Goal: Transaction & Acquisition: Purchase product/service

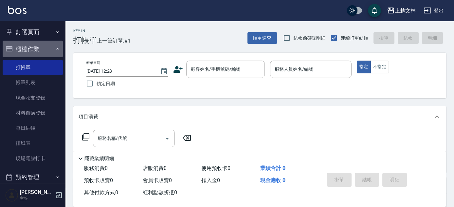
click at [41, 51] on button "櫃檯作業" at bounding box center [33, 49] width 60 height 17
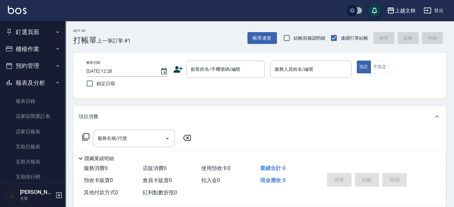
click at [65, 98] on div "上越文林 登出 釘選頁面 店家日報表 設計師排行榜 每日結帳 櫃檯作業 打帳單 帳單列表 現金收支登錄 材料自購登錄 每日結帳 排班表 現場電腦打卡 預約管理…" at bounding box center [227, 159] width 454 height 318
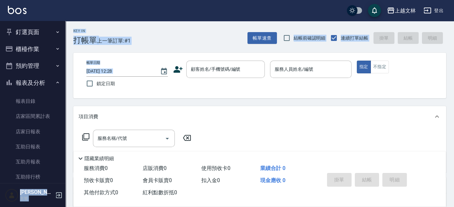
scroll to position [142, 0]
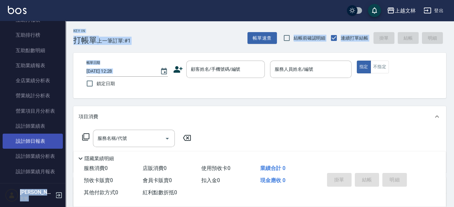
click at [55, 140] on link "設計師日報表" at bounding box center [33, 141] width 60 height 15
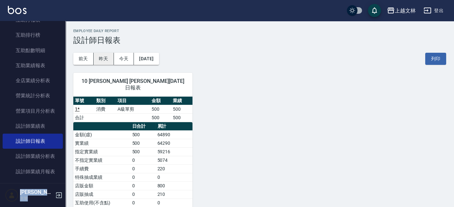
click at [113, 58] on button "昨天" at bounding box center [104, 59] width 20 height 12
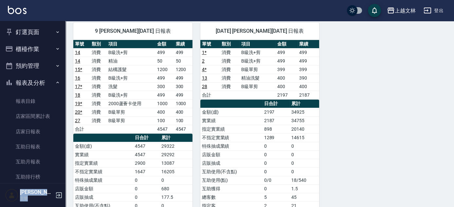
click at [32, 86] on button "報表及分析" at bounding box center [33, 82] width 60 height 17
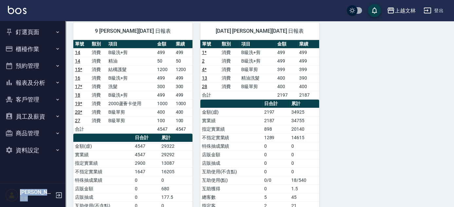
click at [32, 53] on button "櫃檯作業" at bounding box center [33, 49] width 60 height 17
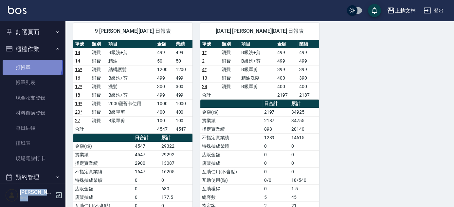
click at [30, 65] on link "打帳單" at bounding box center [33, 67] width 60 height 15
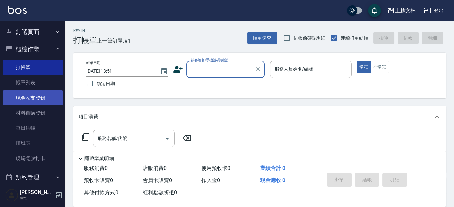
click at [19, 96] on link "現金收支登錄" at bounding box center [33, 97] width 60 height 15
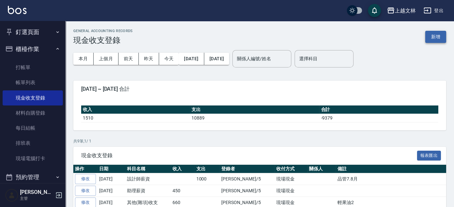
click at [426, 35] on button "新增" at bounding box center [435, 37] width 21 height 12
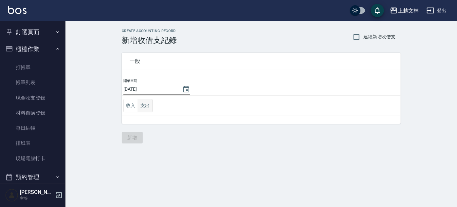
click at [147, 107] on button "支出" at bounding box center [145, 105] width 15 height 13
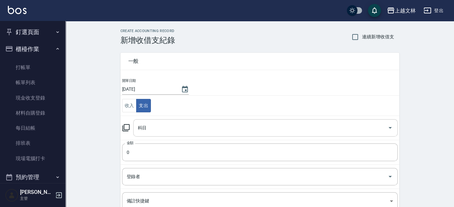
click at [388, 126] on icon "Open" at bounding box center [390, 128] width 8 height 8
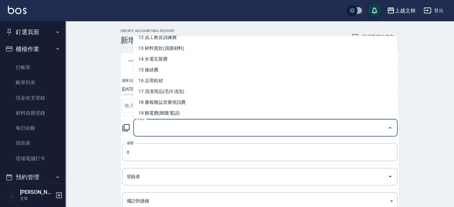
scroll to position [137, 0]
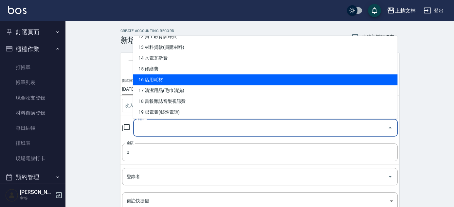
click at [142, 78] on li "16 店用耗材" at bounding box center [265, 79] width 265 height 11
type input "16 店用耗材"
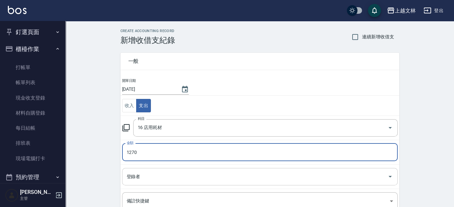
type input "1270"
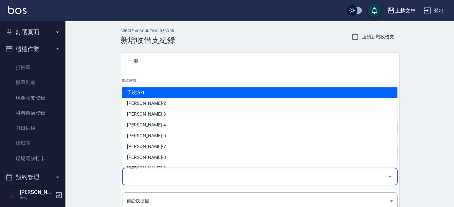
click at [157, 178] on input "登錄者" at bounding box center [255, 176] width 260 height 11
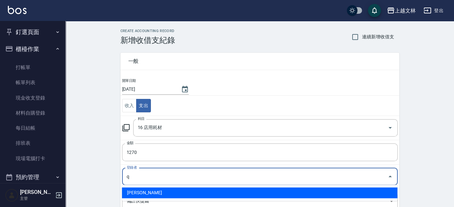
click at [141, 193] on li "[PERSON_NAME]" at bounding box center [260, 192] width 276 height 11
type input "[PERSON_NAME]"
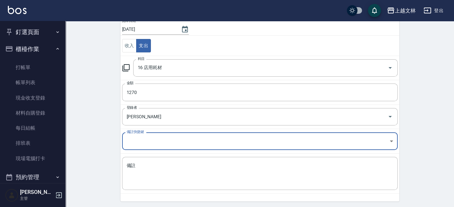
scroll to position [65, 0]
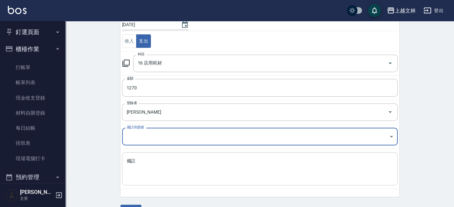
click at [126, 157] on div "備註 x 備註" at bounding box center [260, 168] width 276 height 33
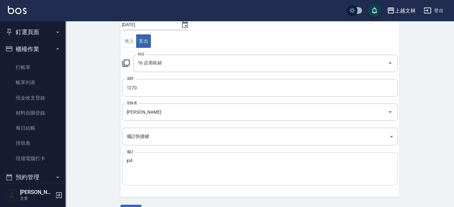
click at [126, 159] on div "jo4 x 備註" at bounding box center [260, 168] width 276 height 33
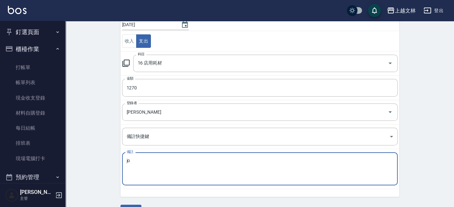
type textarea "j"
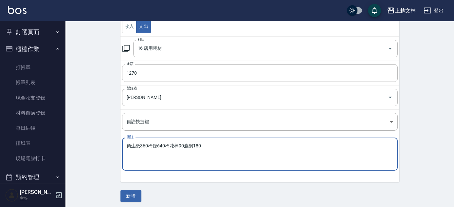
scroll to position [81, 0]
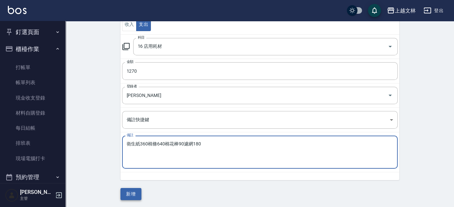
type textarea "衛生紙360棉條640棉花棒90濾網180"
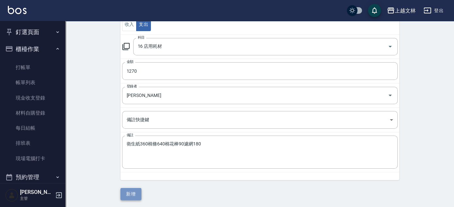
click at [133, 193] on button "新增" at bounding box center [131, 194] width 21 height 12
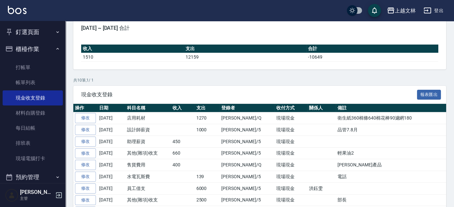
scroll to position [62, 0]
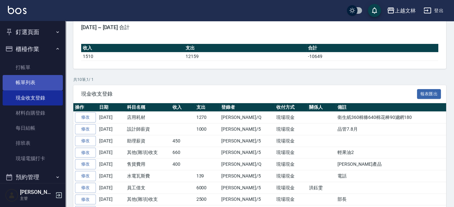
click at [24, 82] on link "帳單列表" at bounding box center [33, 82] width 60 height 15
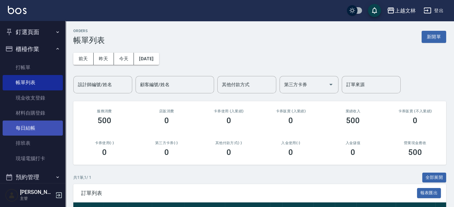
click at [35, 131] on link "每日結帳" at bounding box center [33, 128] width 60 height 15
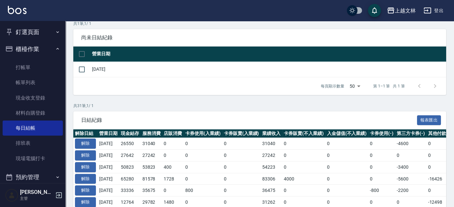
scroll to position [62, 0]
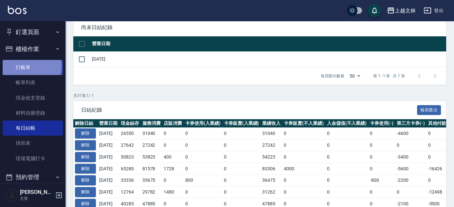
click at [26, 66] on link "打帳單" at bounding box center [33, 67] width 60 height 15
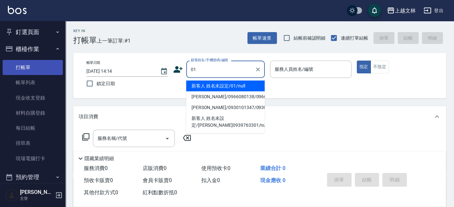
type input "新客人 姓名未設定/01/null"
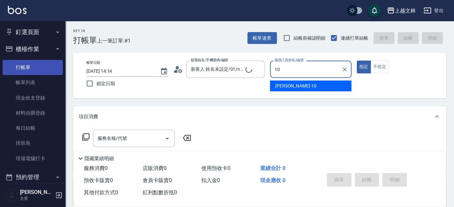
type input "[PERSON_NAME]-10"
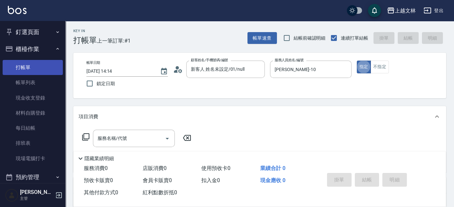
type button "true"
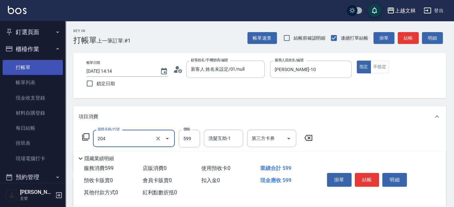
type input "A級洗+剪(204)"
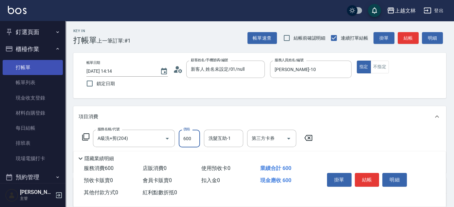
type input "600"
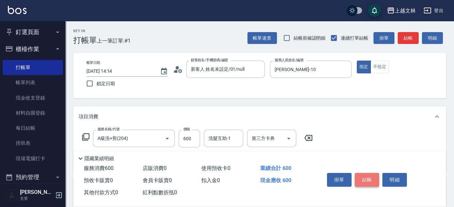
click at [363, 175] on button "結帳" at bounding box center [367, 180] width 25 height 14
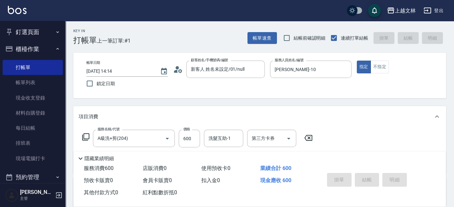
type input "[DATE] 14:25"
